Goal: Information Seeking & Learning: Learn about a topic

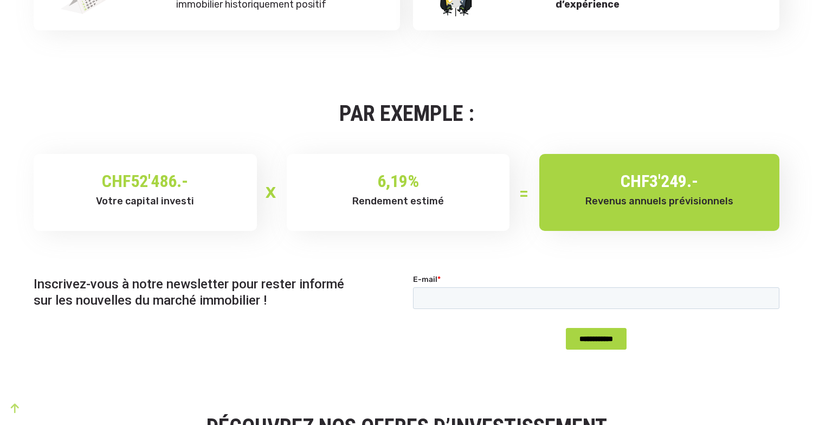
scroll to position [817, 0]
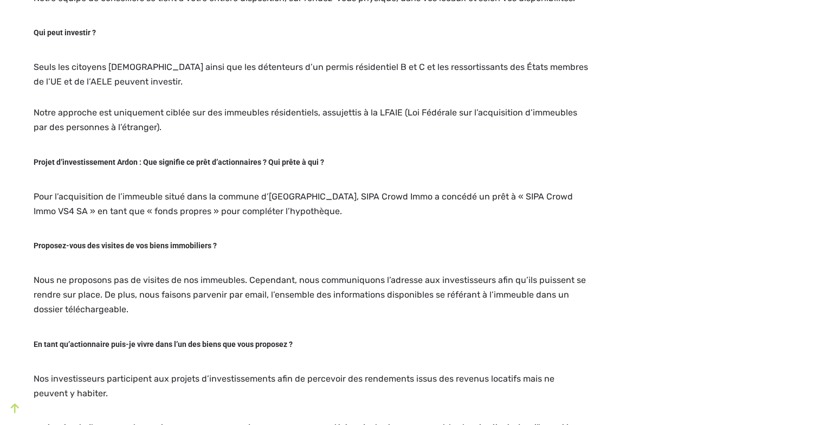
scroll to position [564, 0]
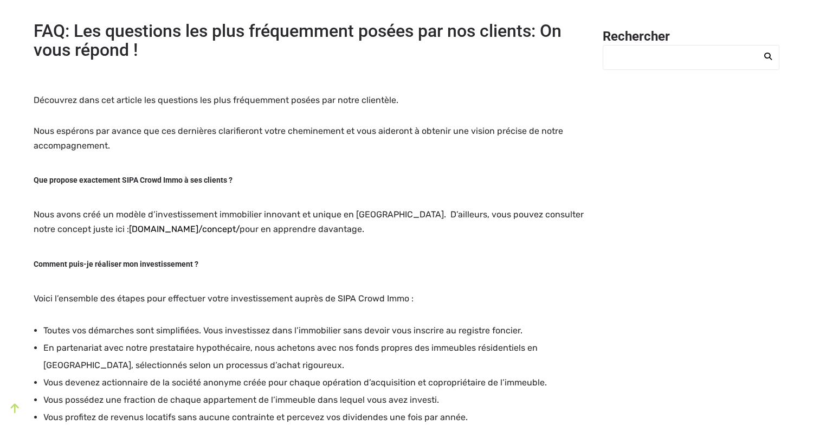
scroll to position [0, 0]
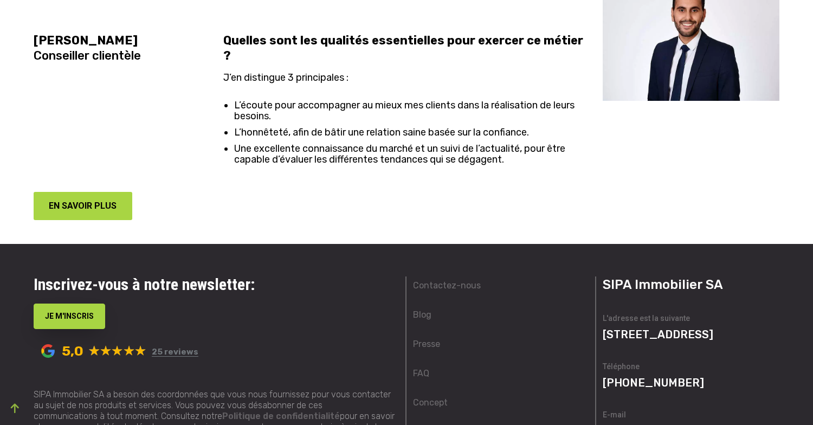
scroll to position [2403, 0]
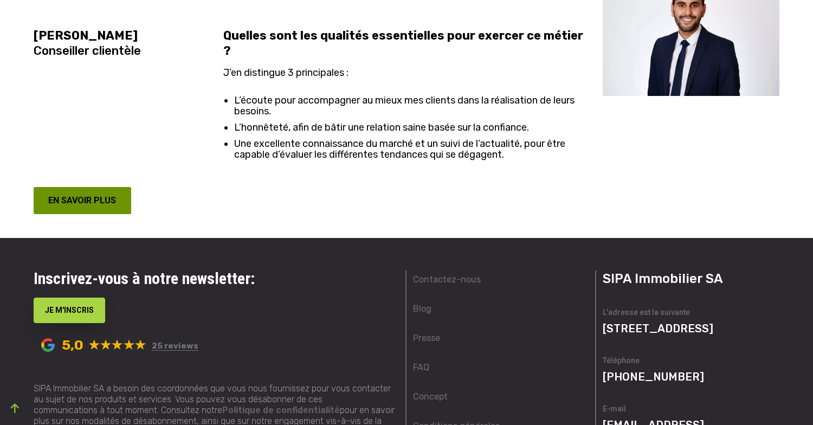
click at [115, 187] on button "EN SAVOIR PLUS" at bounding box center [83, 200] width 98 height 27
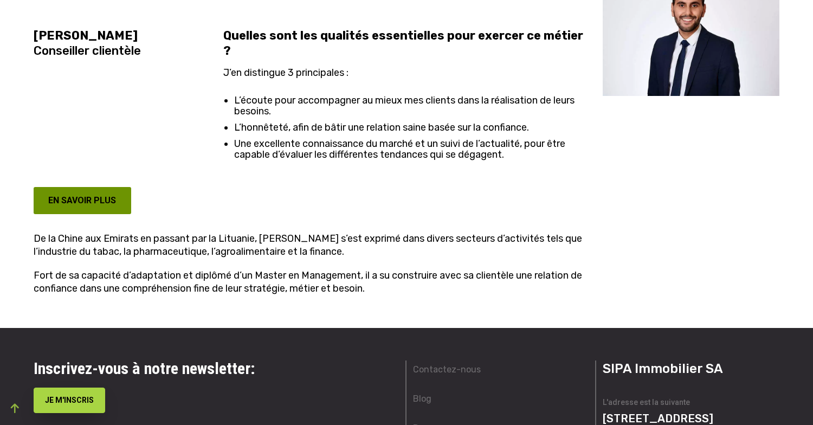
click at [70, 187] on button "EN SAVOIR PLUS" at bounding box center [83, 200] width 98 height 27
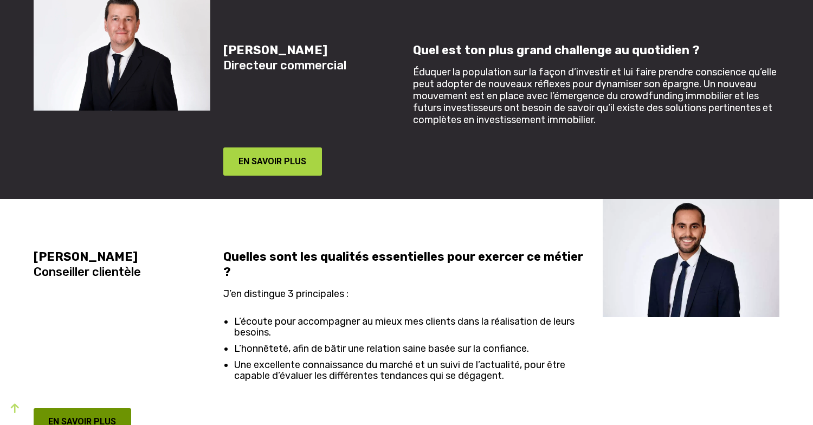
scroll to position [2177, 0]
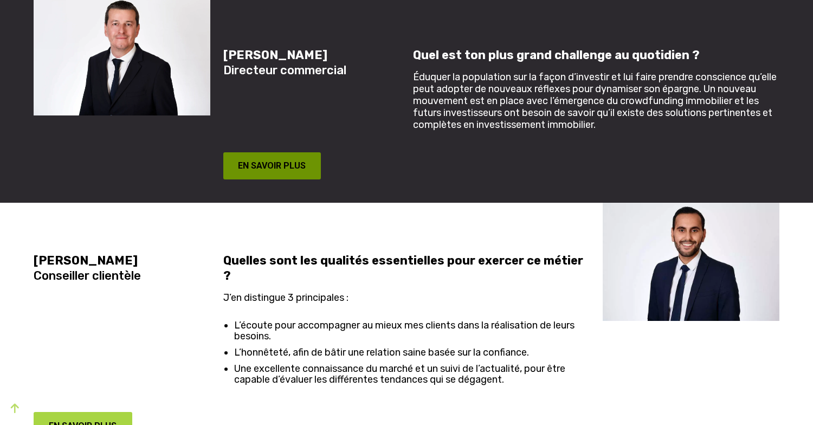
click at [254, 169] on button "EN SAVOIR PLUS" at bounding box center [272, 165] width 98 height 27
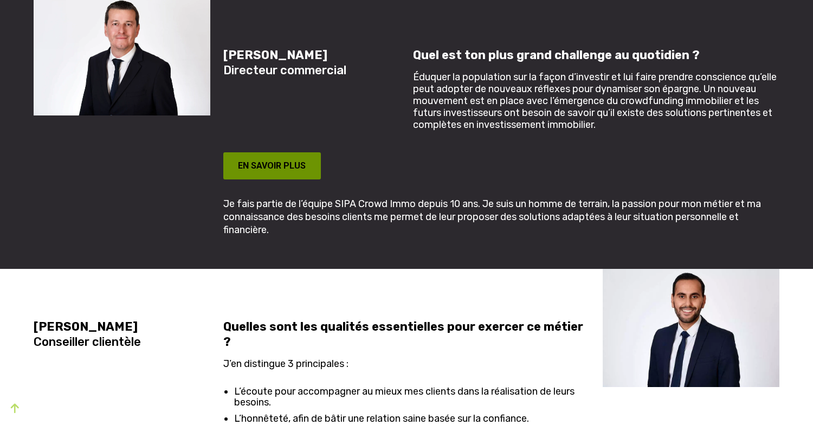
click at [260, 162] on button "EN SAVOIR PLUS" at bounding box center [272, 165] width 98 height 27
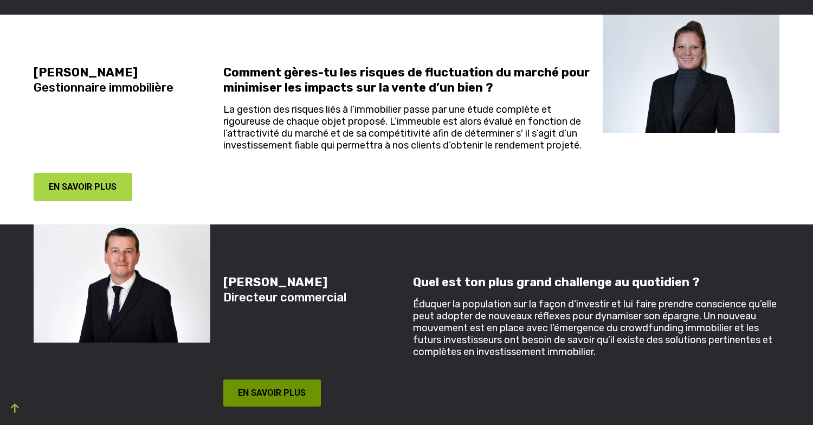
scroll to position [1949, 0]
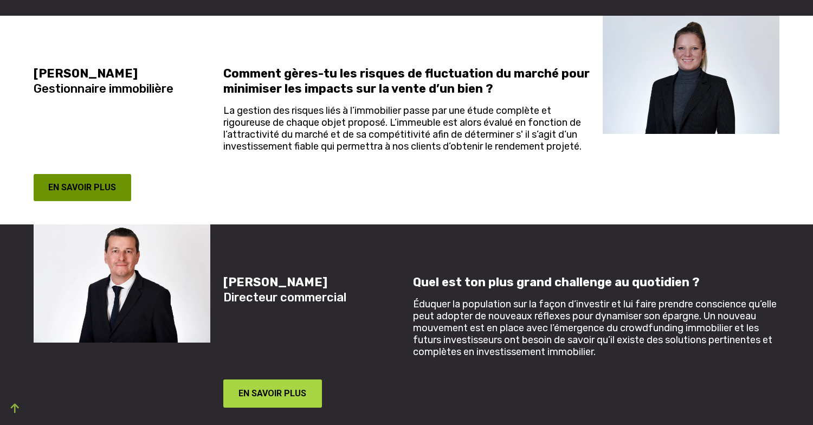
click at [102, 187] on button "EN SAVOIR PLUS" at bounding box center [83, 187] width 98 height 27
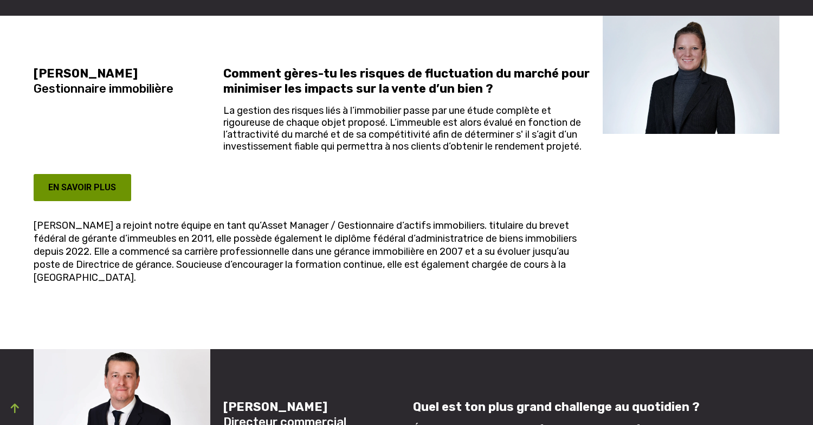
click at [128, 186] on button "EN SAVOIR PLUS" at bounding box center [83, 187] width 98 height 27
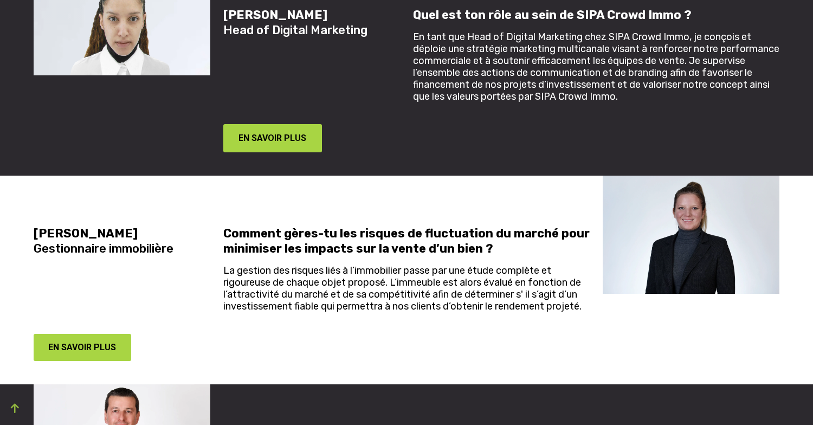
scroll to position [1768, 0]
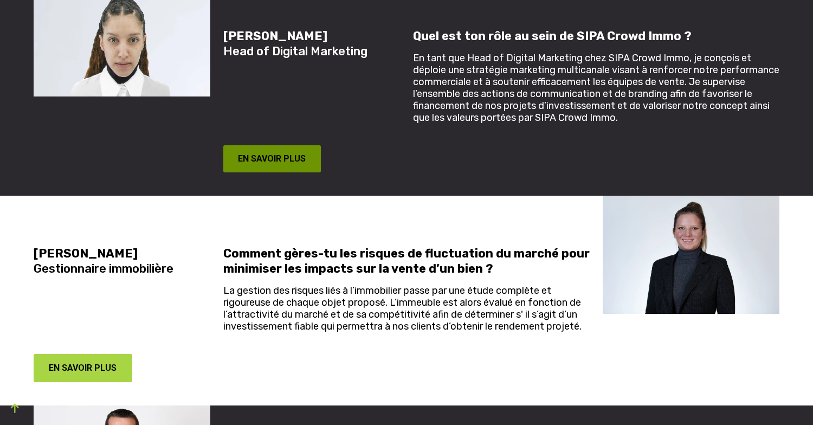
click at [258, 157] on button "EN SAVOIR PLUS" at bounding box center [272, 158] width 98 height 27
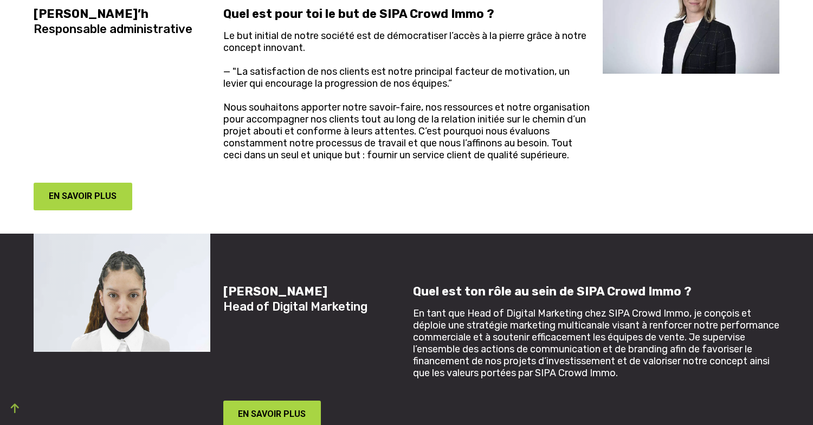
scroll to position [1487, 0]
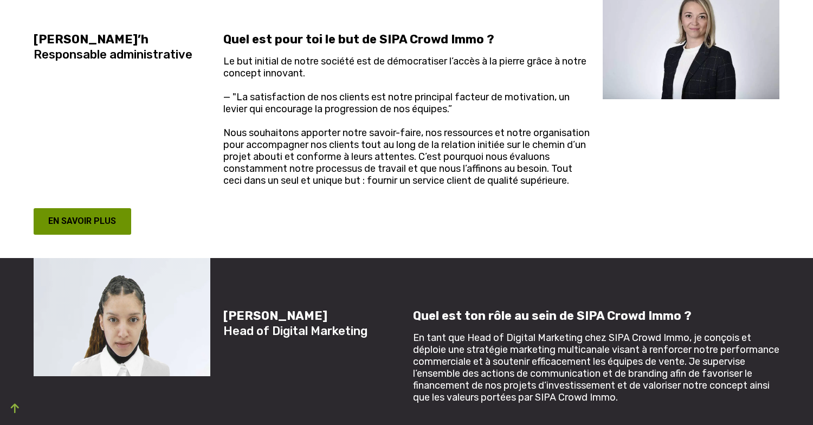
click at [81, 222] on button "EN SAVOIR PLUS" at bounding box center [83, 221] width 98 height 27
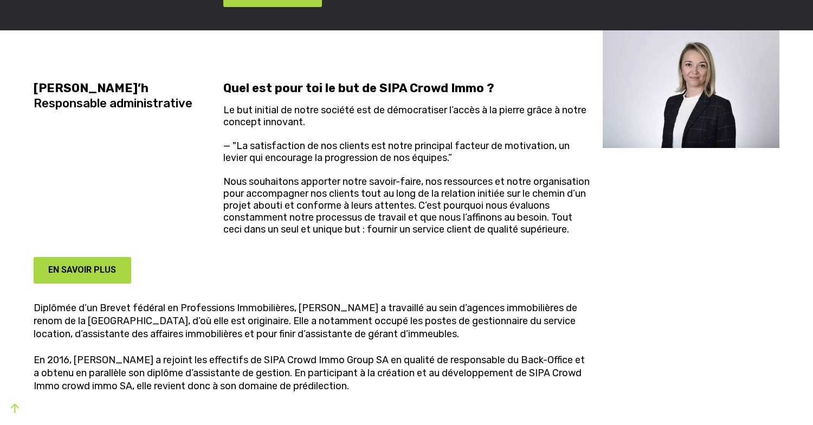
scroll to position [1456, 0]
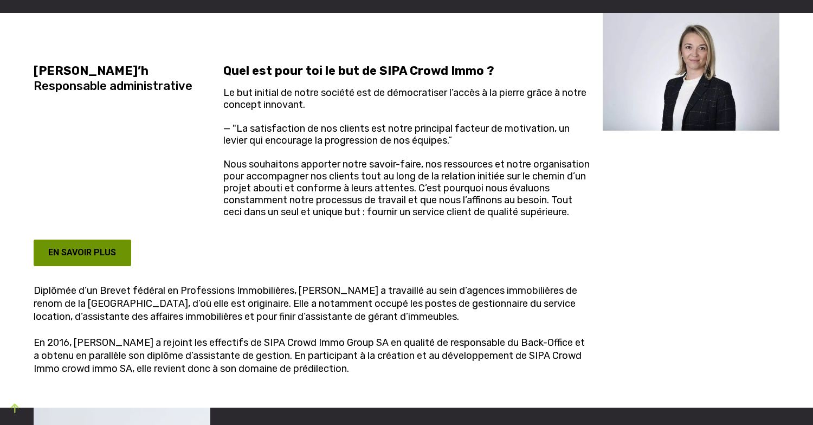
click at [105, 253] on button "EN SAVOIR PLUS" at bounding box center [83, 253] width 98 height 27
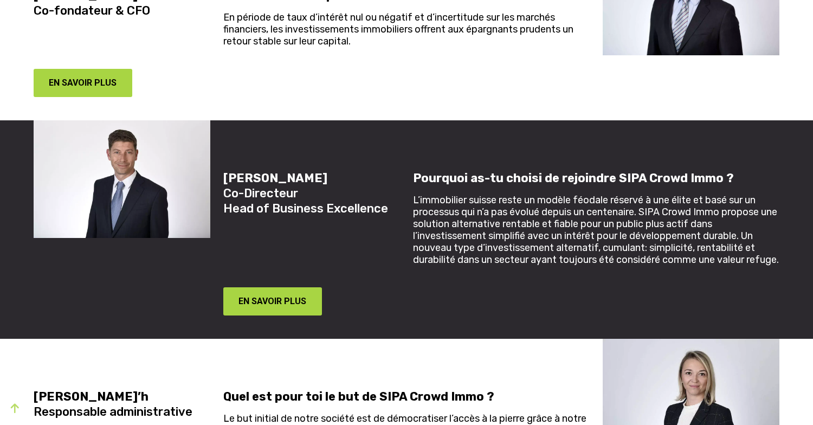
scroll to position [1135, 0]
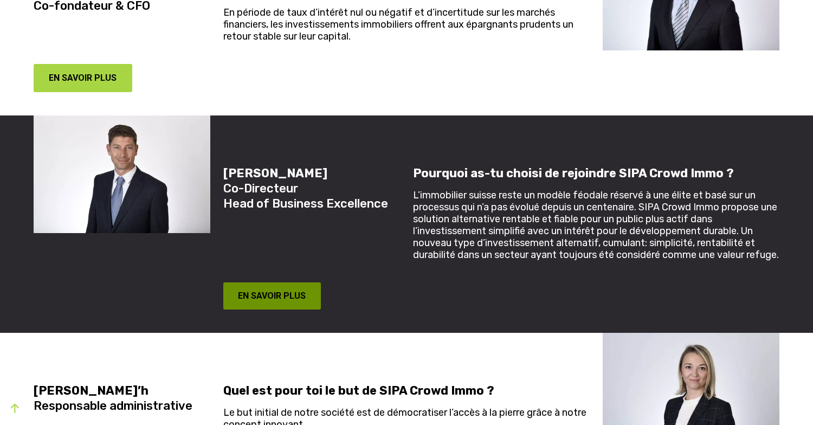
click at [246, 287] on button "EN SAVOIR PLUS" at bounding box center [272, 295] width 98 height 27
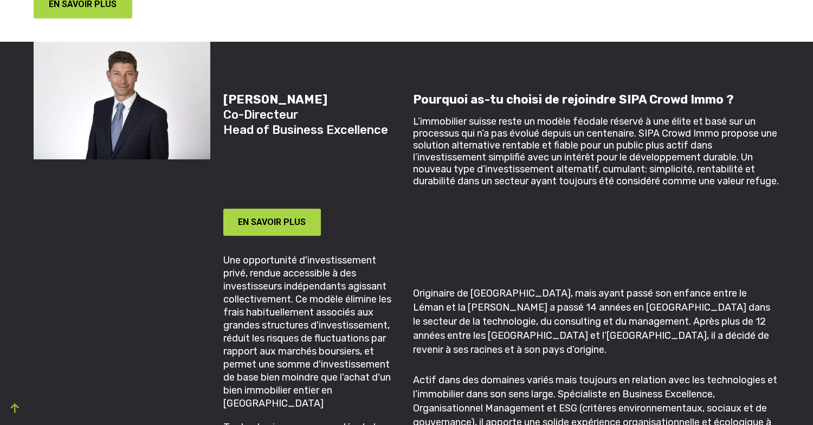
scroll to position [1205, 0]
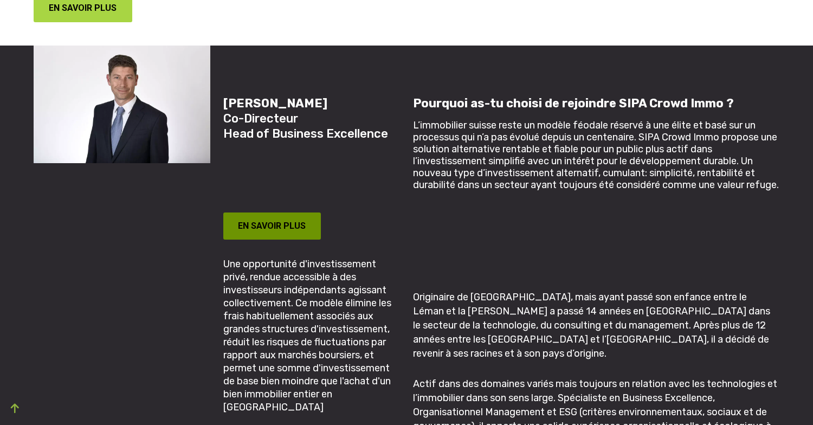
click at [260, 223] on button "EN SAVOIR PLUS" at bounding box center [272, 225] width 98 height 27
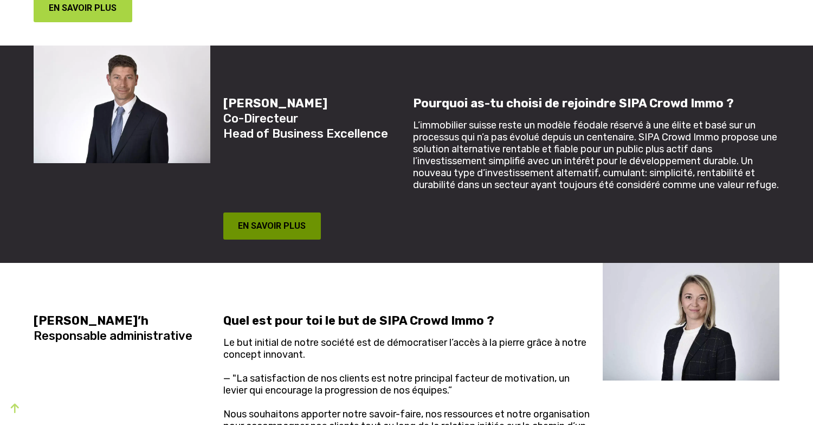
click at [264, 212] on button "EN SAVOIR PLUS" at bounding box center [272, 225] width 98 height 27
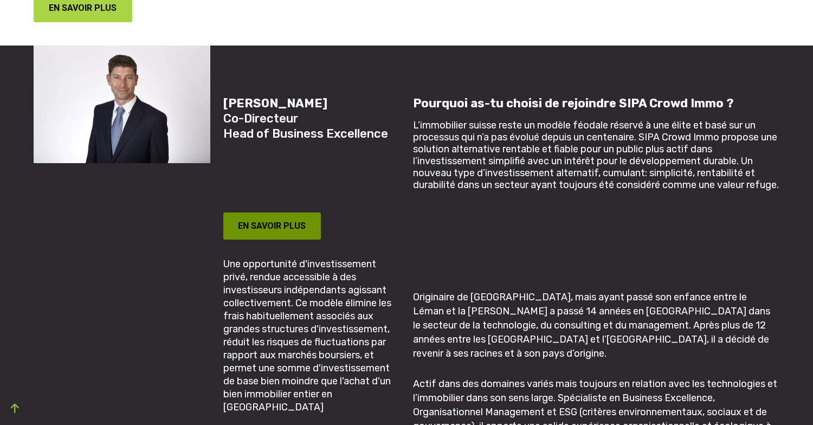
click at [264, 212] on button "EN SAVOIR PLUS" at bounding box center [272, 225] width 98 height 27
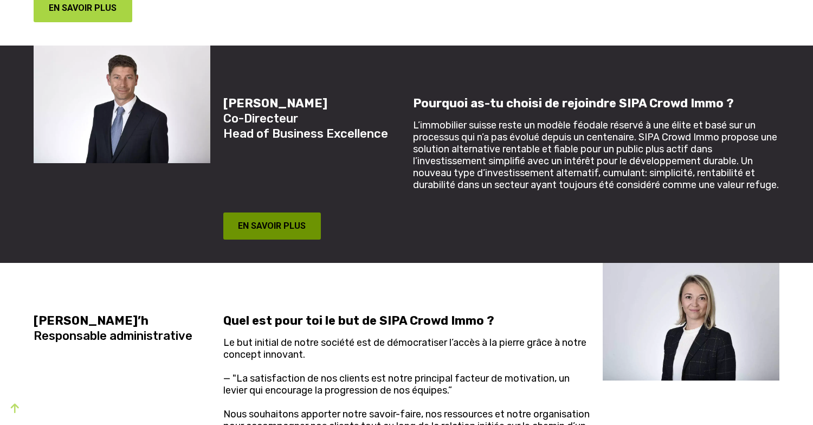
click at [264, 212] on button "EN SAVOIR PLUS" at bounding box center [272, 225] width 98 height 27
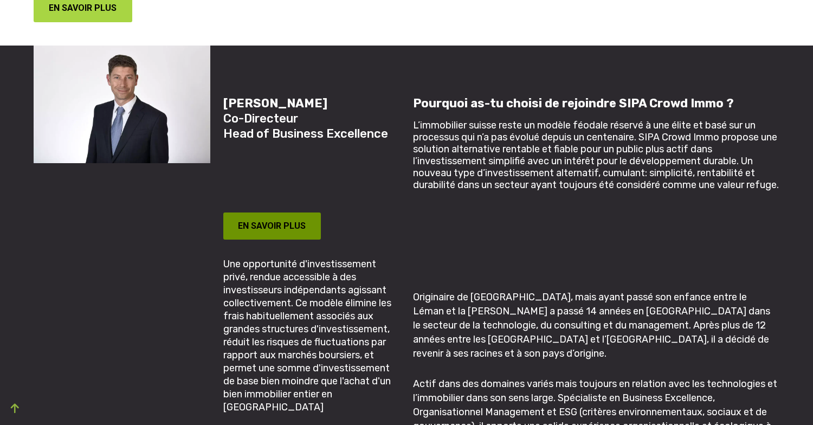
click at [264, 212] on button "EN SAVOIR PLUS" at bounding box center [272, 225] width 98 height 27
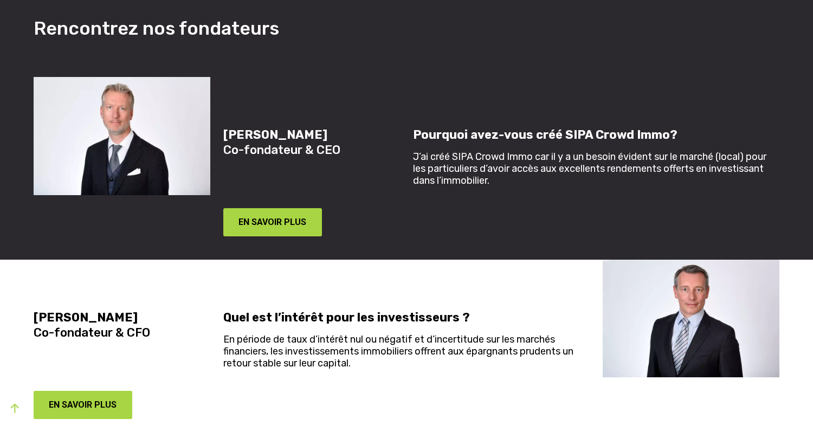
scroll to position [814, 0]
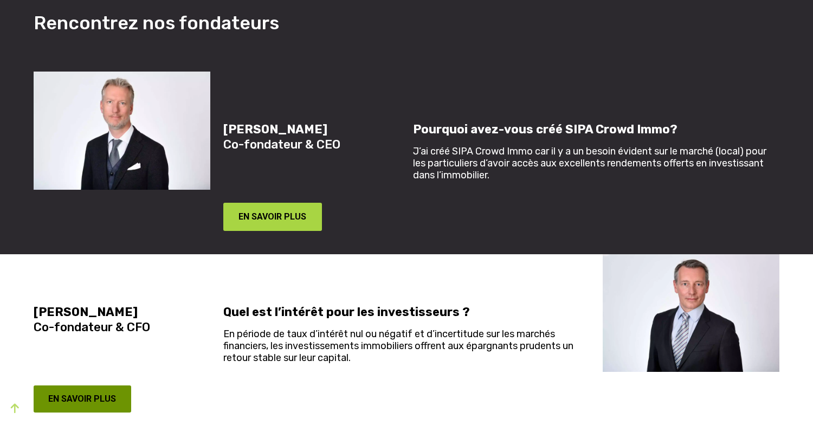
click at [85, 385] on button "EN SAVOIR PLUS" at bounding box center [83, 398] width 98 height 27
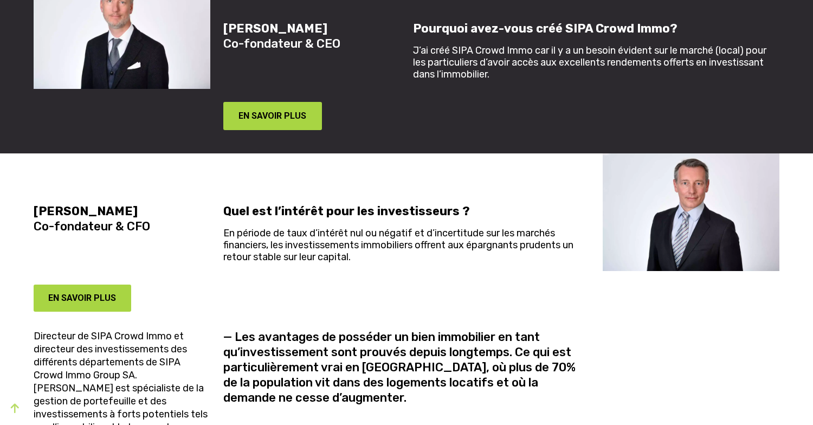
scroll to position [914, 0]
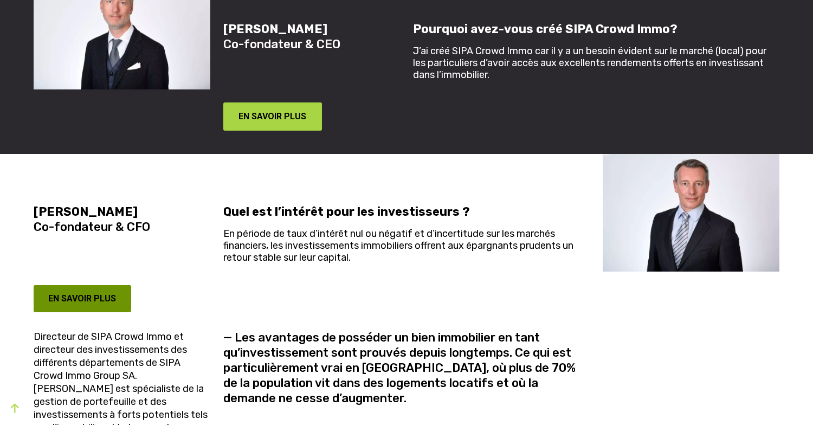
click at [102, 285] on button "EN SAVOIR PLUS" at bounding box center [83, 298] width 98 height 27
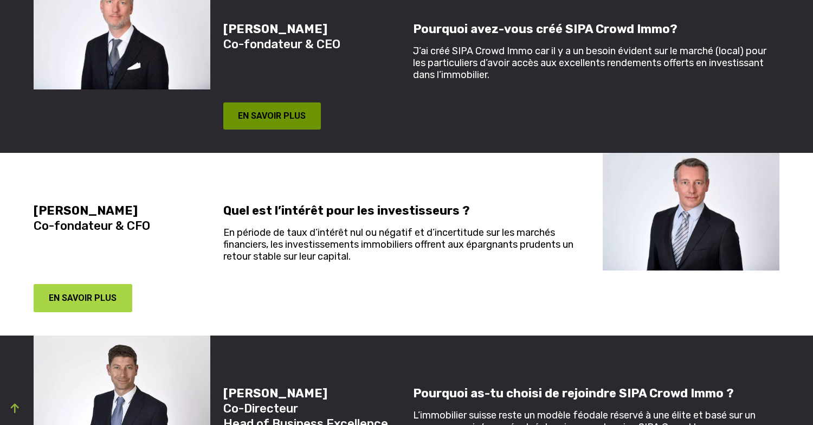
click at [248, 102] on button "EN SAVOIR PLUS" at bounding box center [272, 115] width 98 height 27
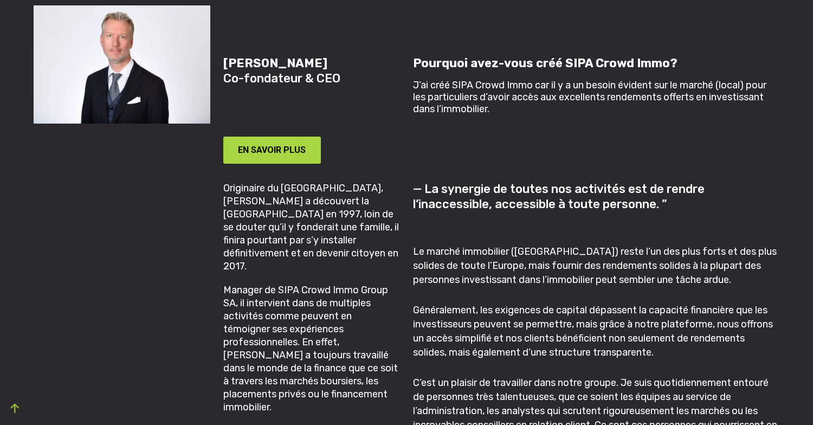
scroll to position [907, 0]
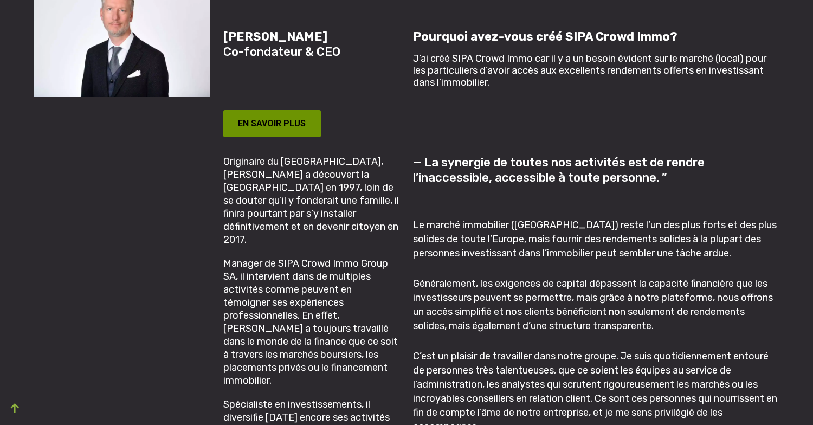
click at [267, 111] on button "EN SAVOIR PLUS" at bounding box center [272, 123] width 98 height 27
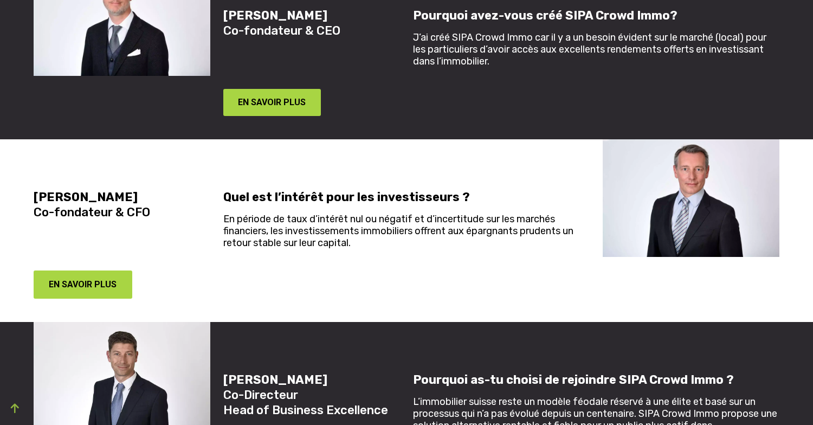
scroll to position [857, 0]
